Goal: Task Accomplishment & Management: Manage account settings

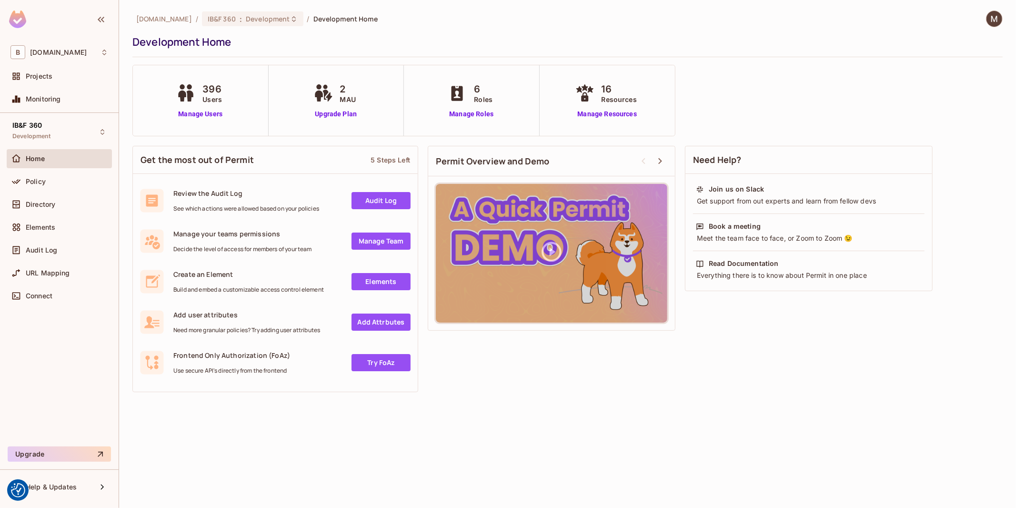
click at [800, 505] on div "bbva.com / IB&F 360 : Development / Development Home Development Home 396 Users…" at bounding box center [567, 254] width 897 height 508
click at [50, 181] on div "Policy" at bounding box center [67, 182] width 82 height 8
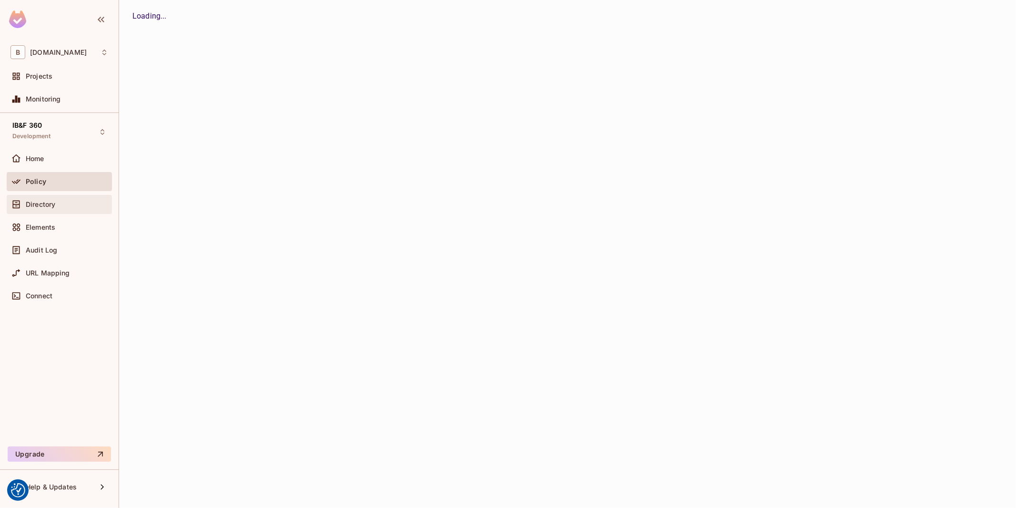
click at [51, 199] on div "Directory" at bounding box center [59, 204] width 98 height 11
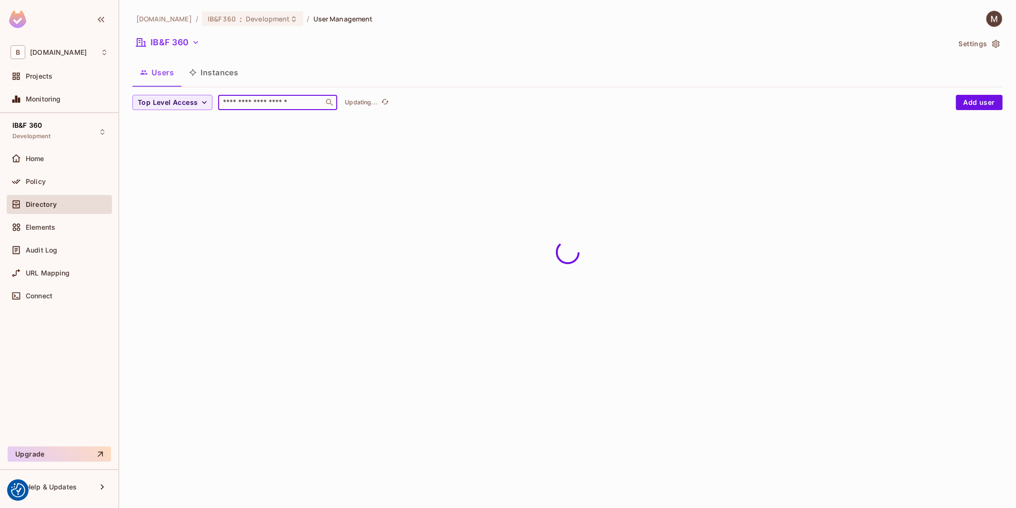
click at [251, 102] on input "text" at bounding box center [271, 103] width 100 height 10
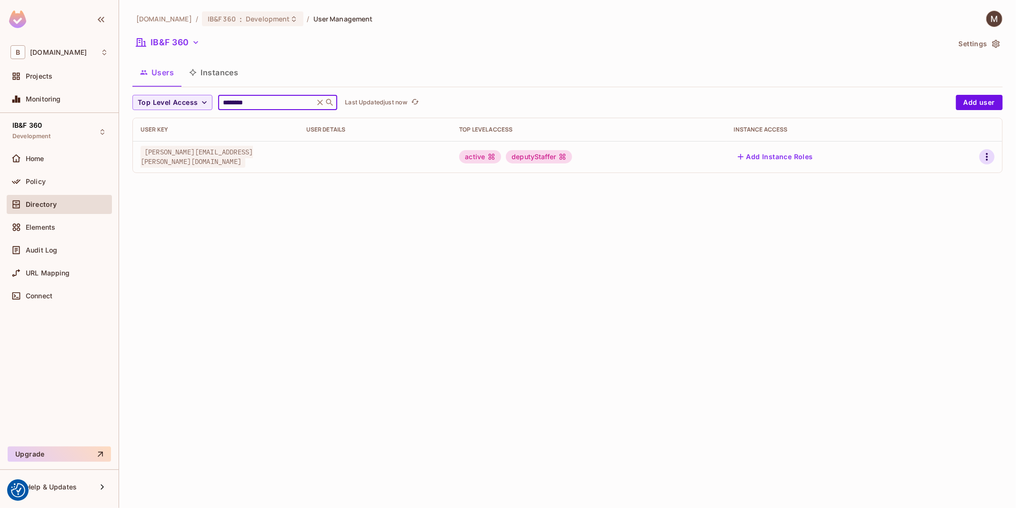
type input "********"
click at [992, 155] on icon "button" at bounding box center [987, 156] width 11 height 11
click at [963, 173] on li "Edit" at bounding box center [946, 179] width 84 height 21
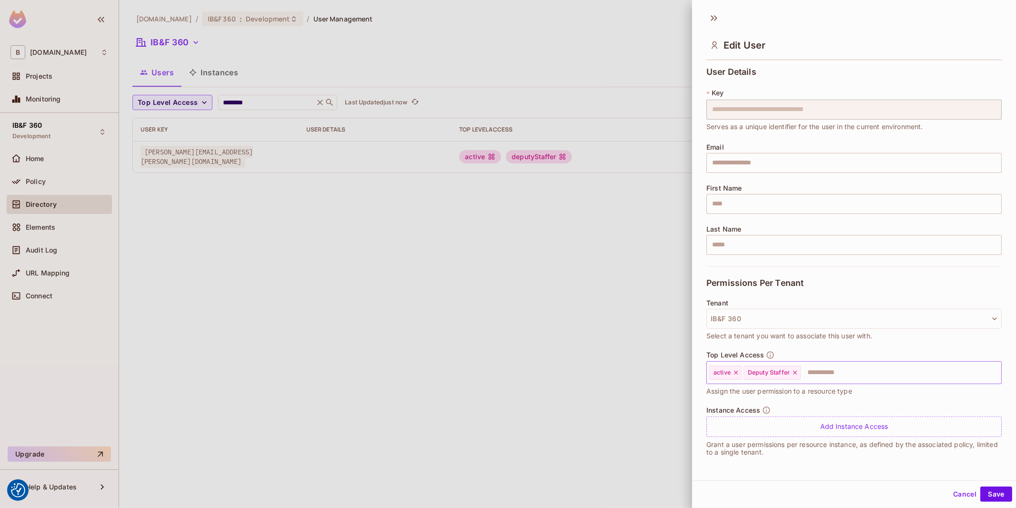
click at [796, 373] on icon at bounding box center [795, 373] width 4 height 4
click at [835, 372] on input "text" at bounding box center [863, 372] width 241 height 19
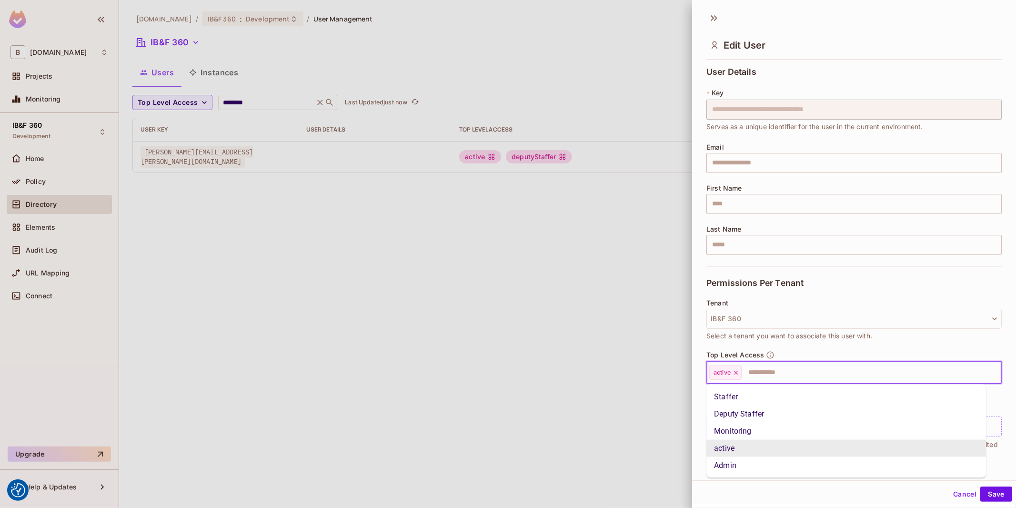
type input "*"
click at [711, 396] on li "Staffer" at bounding box center [847, 396] width 280 height 17
click at [805, 377] on input "text" at bounding box center [881, 372] width 203 height 19
type input "*"
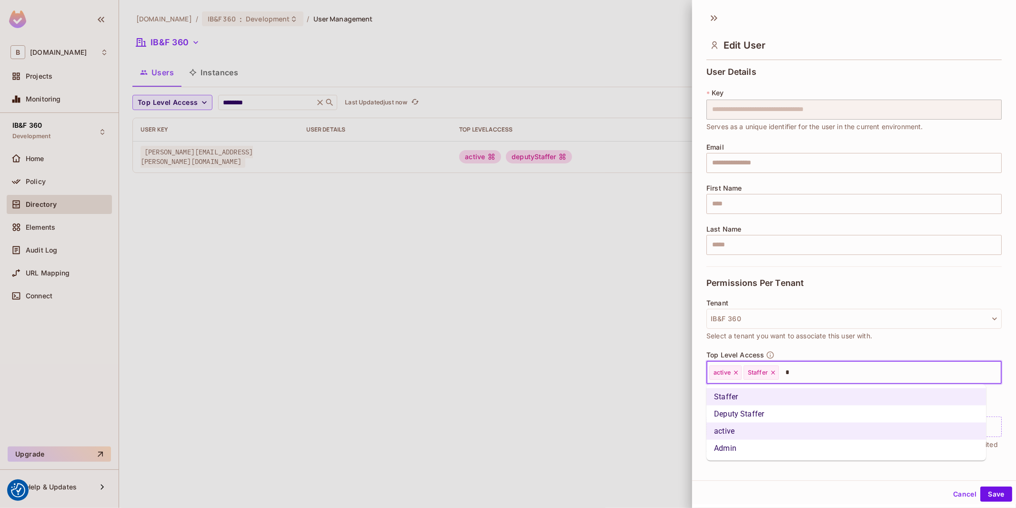
click at [745, 446] on li "Admin" at bounding box center [847, 448] width 280 height 17
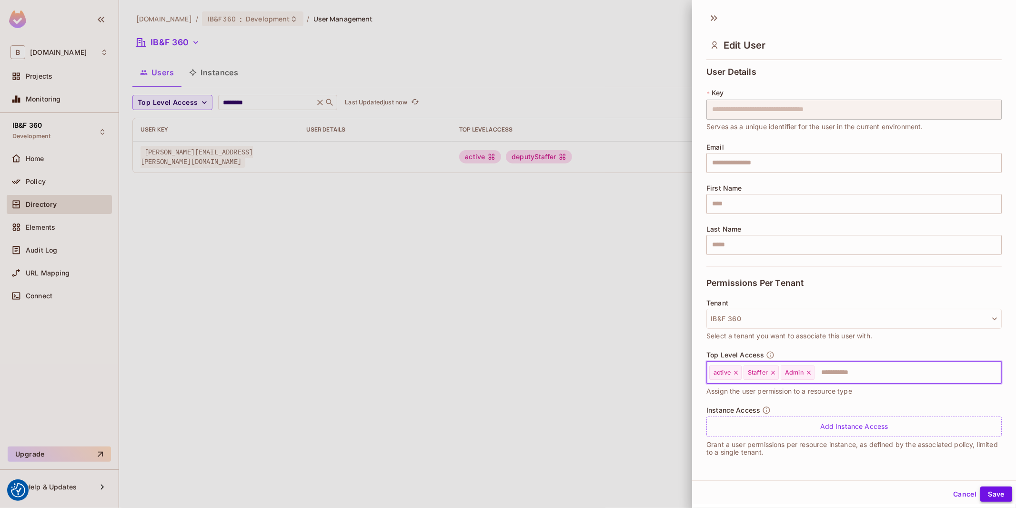
click at [985, 489] on button "Save" at bounding box center [997, 494] width 32 height 15
